Goal: Navigation & Orientation: Understand site structure

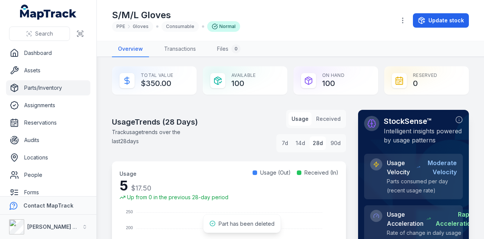
scroll to position [38, 0]
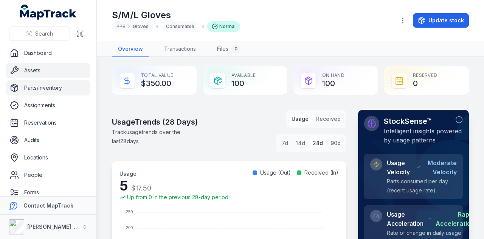
click at [64, 74] on link "Assets" at bounding box center [48, 70] width 84 height 15
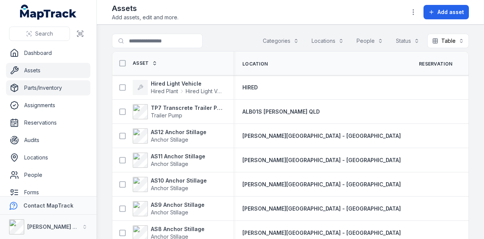
click at [54, 90] on link "Parts/Inventory" at bounding box center [48, 87] width 84 height 15
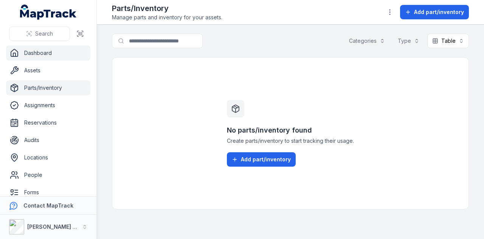
click at [58, 55] on link "Dashboard" at bounding box center [48, 52] width 84 height 15
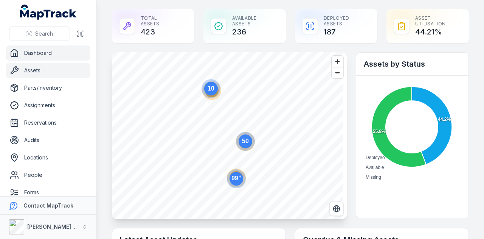
click at [34, 70] on link "Assets" at bounding box center [48, 70] width 84 height 15
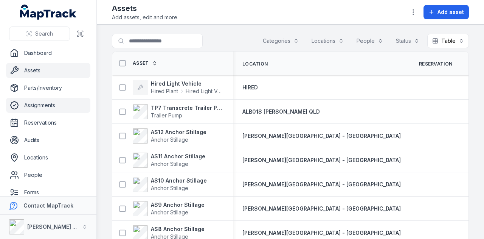
click at [42, 100] on link "Assignments" at bounding box center [48, 105] width 84 height 15
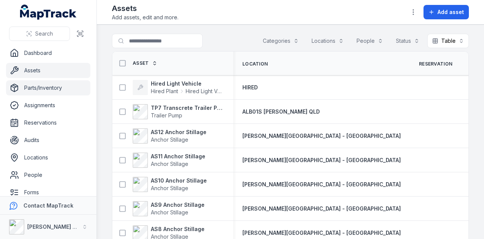
click at [41, 94] on link "Parts/Inventory" at bounding box center [48, 87] width 84 height 15
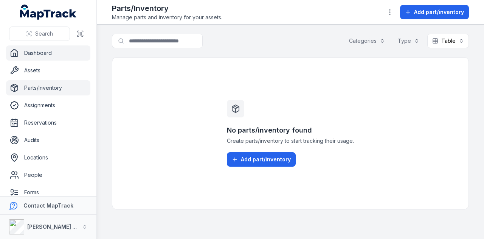
click at [76, 52] on link "Dashboard" at bounding box center [48, 52] width 84 height 15
